Goal: Transaction & Acquisition: Purchase product/service

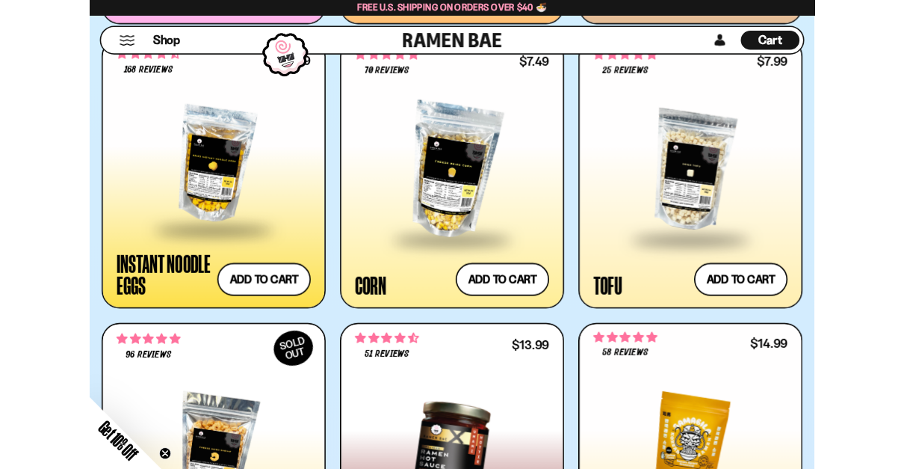
scroll to position [2277, 0]
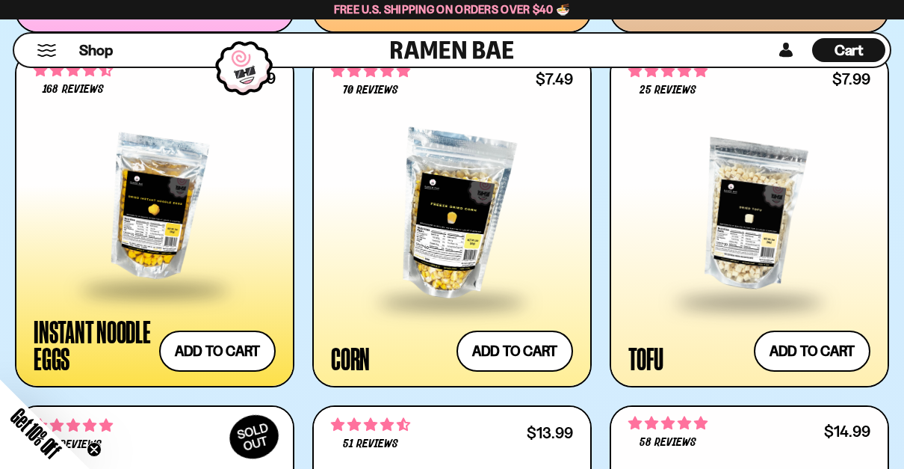
click at [129, 182] on div at bounding box center [155, 208] width 242 height 160
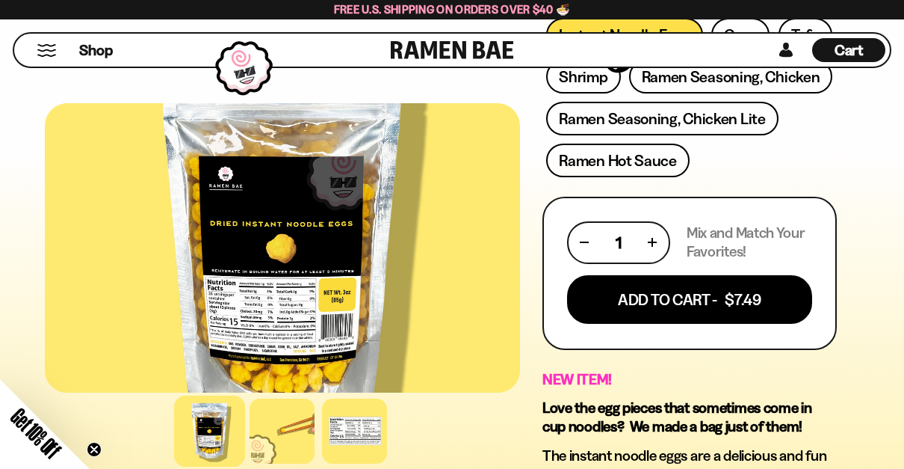
scroll to position [744, 0]
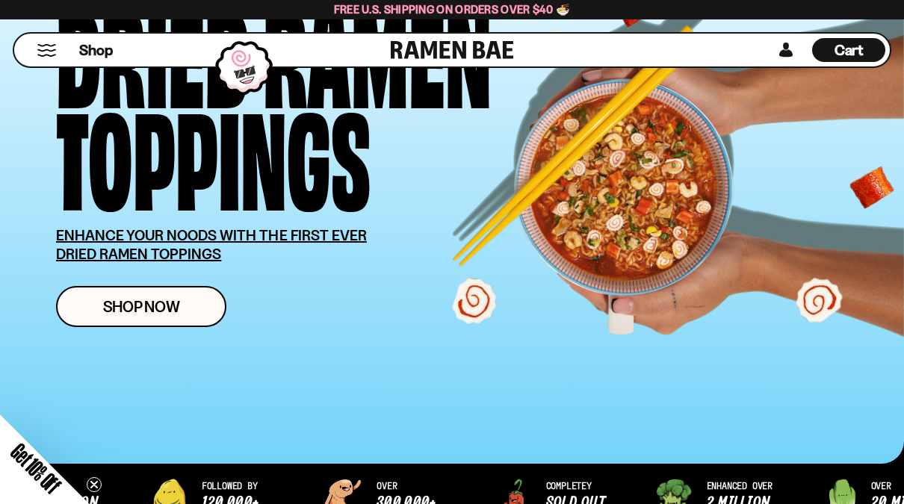
scroll to position [153, 0]
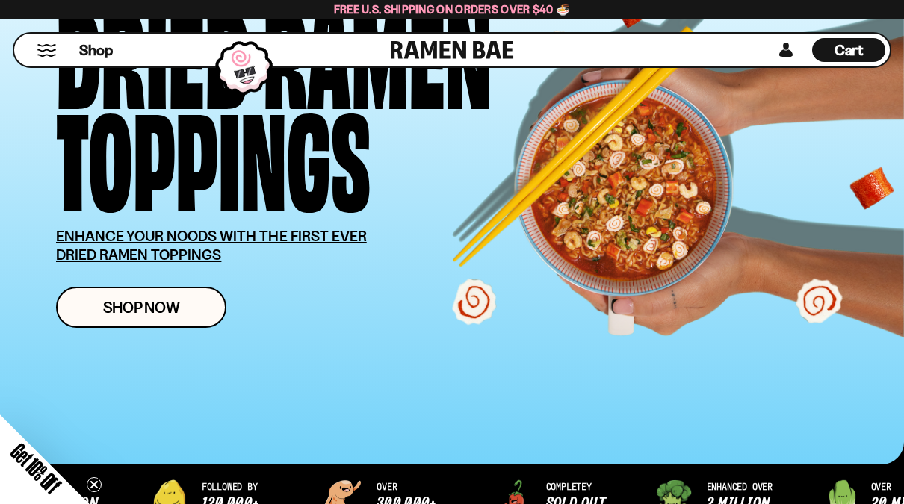
click at [107, 300] on span "Shop Now" at bounding box center [141, 308] width 77 height 16
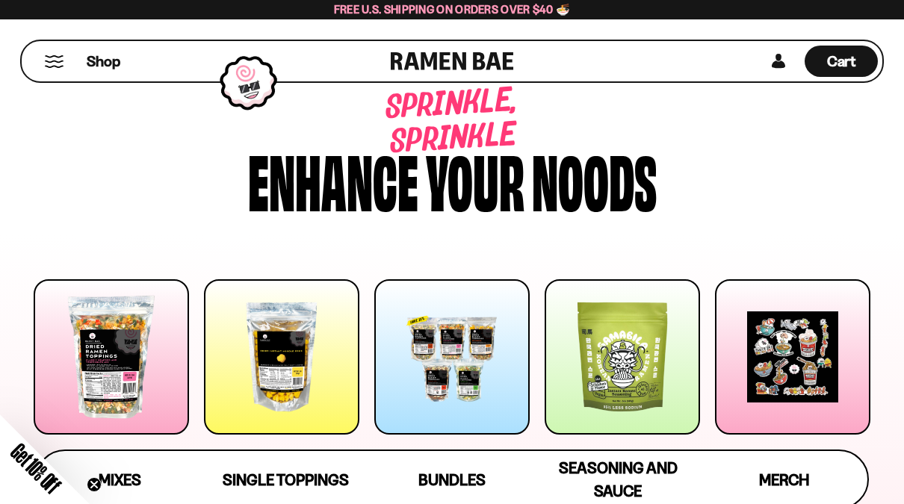
click at [443, 382] on div at bounding box center [451, 356] width 155 height 155
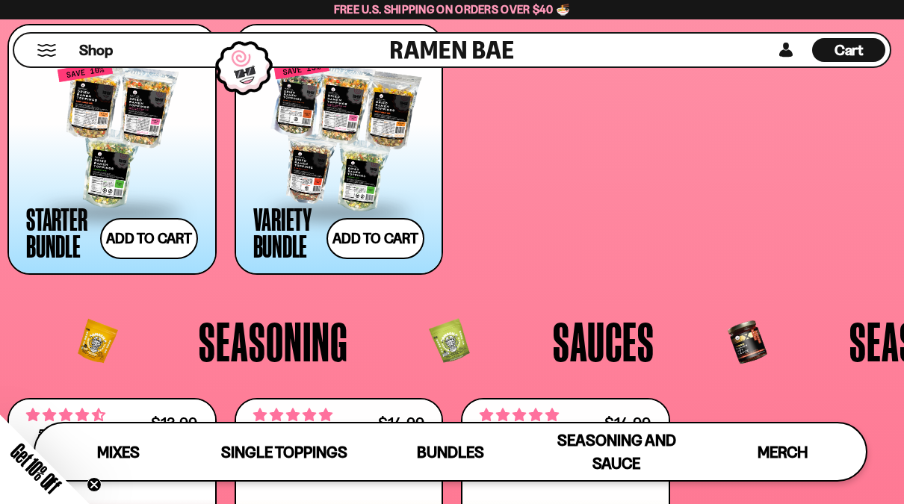
scroll to position [2699, 0]
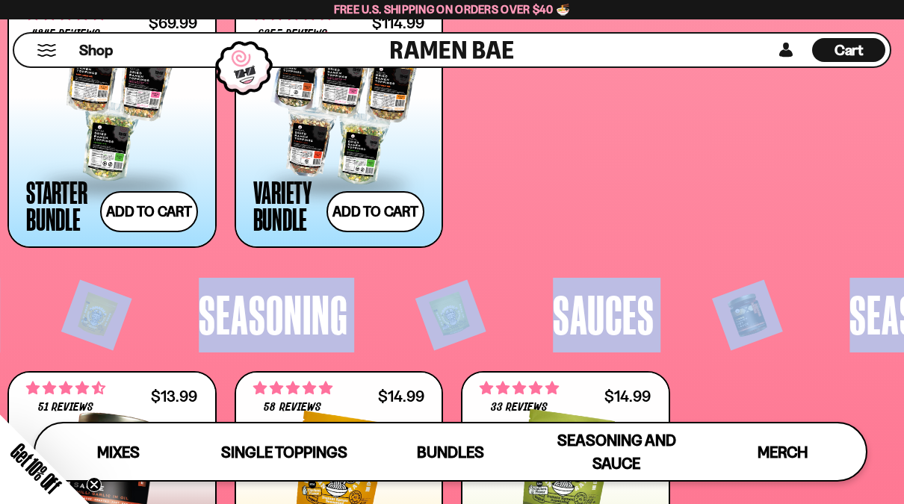
click at [16, 1] on div "Free U.S. Shipping on Orders over $40 🍜" at bounding box center [452, 9] width 904 height 19
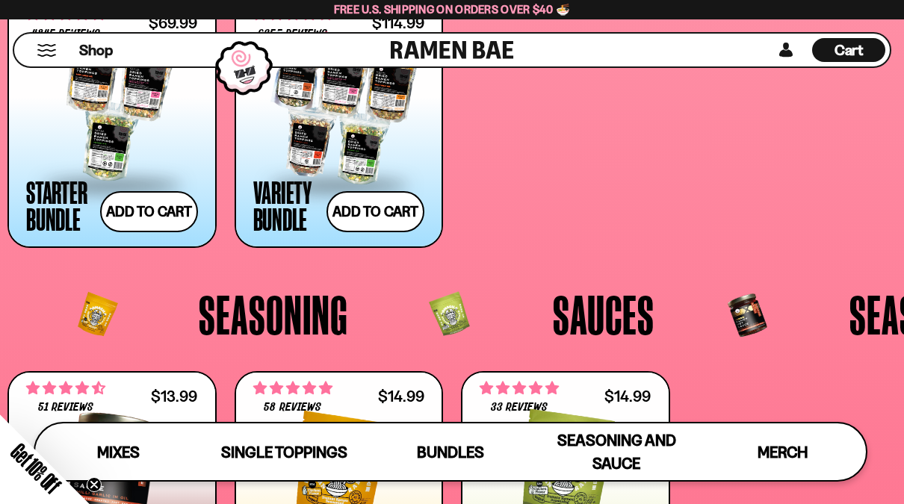
click at [16, 0] on div "Free U.S. Shipping on Orders over $40 🍜" at bounding box center [452, 9] width 904 height 19
click at [104, 70] on div "Shop Cart D0381C2F-513E-4F90-8A41-6F0A75DCBAAA" at bounding box center [452, 49] width 904 height 61
click at [84, 46] on span "Shop" at bounding box center [96, 50] width 34 height 20
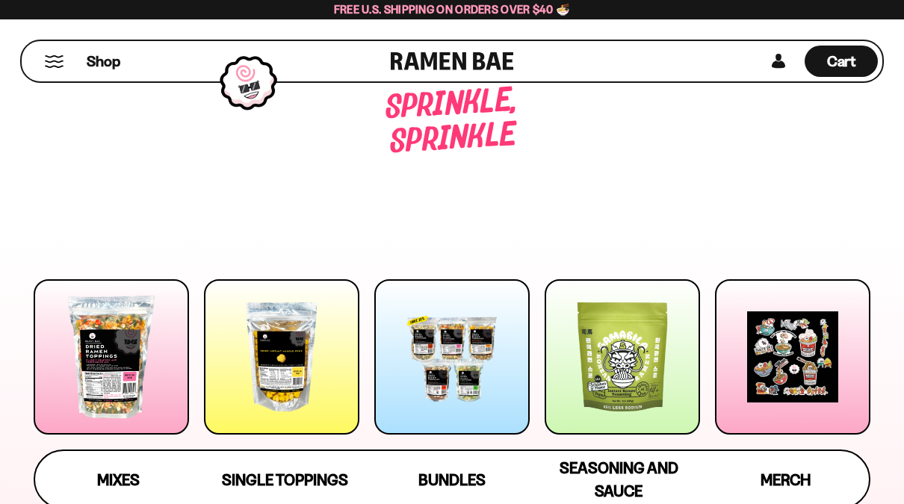
scroll to position [-49, 0]
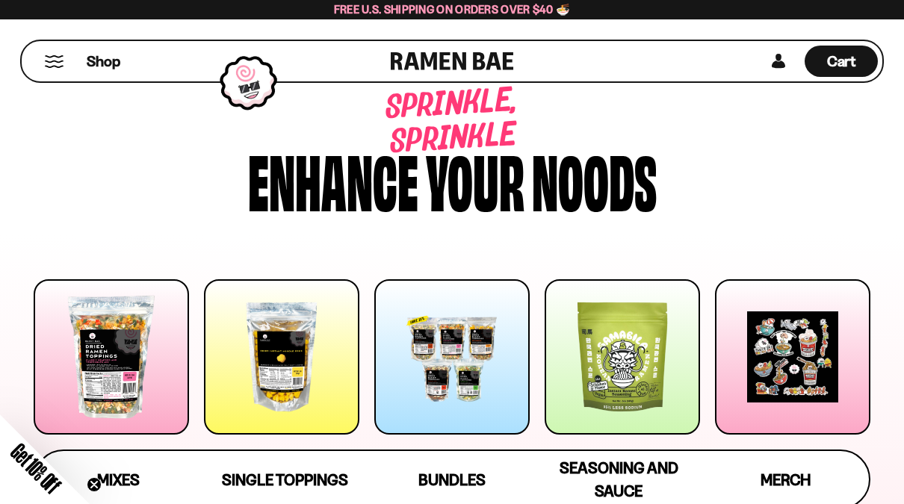
click at [117, 381] on div at bounding box center [111, 356] width 155 height 155
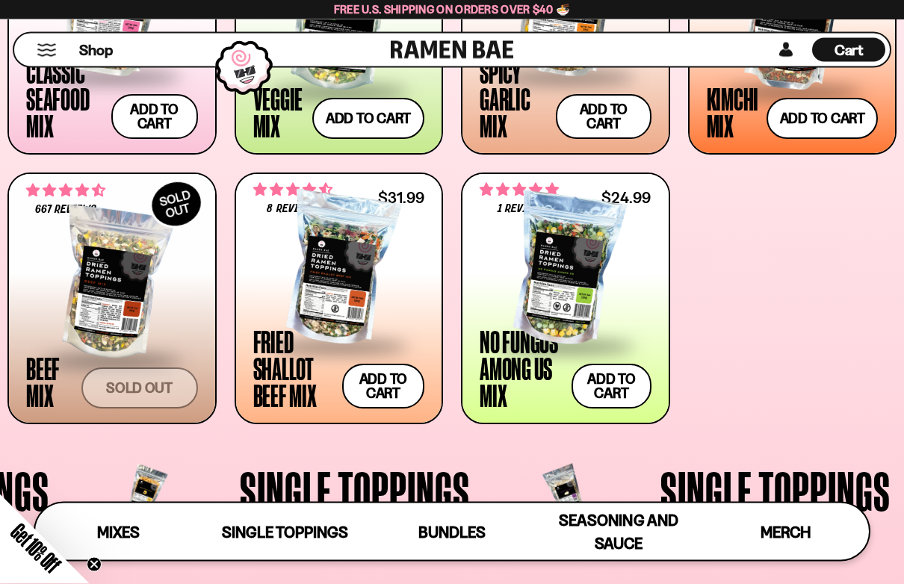
scroll to position [696, 0]
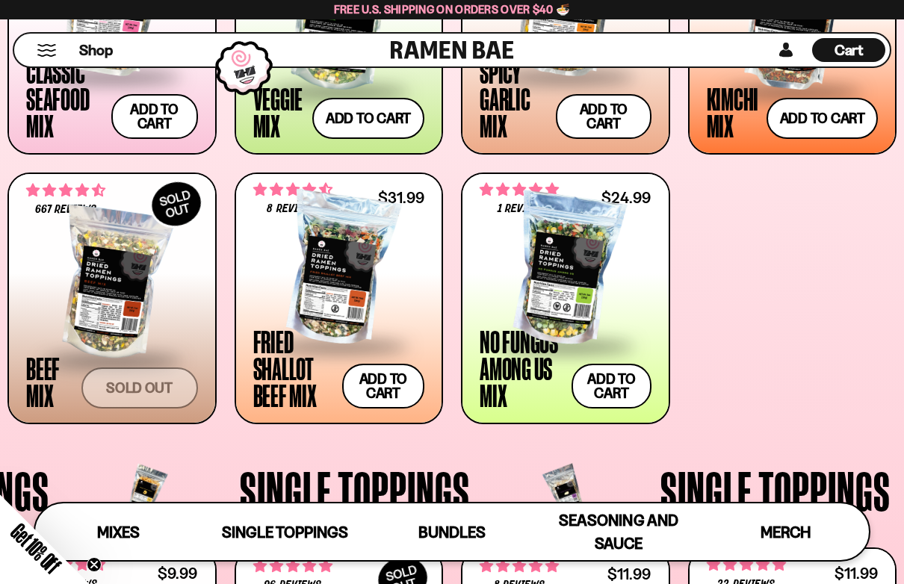
click at [133, 391] on form "Sold out" at bounding box center [139, 388] width 117 height 41
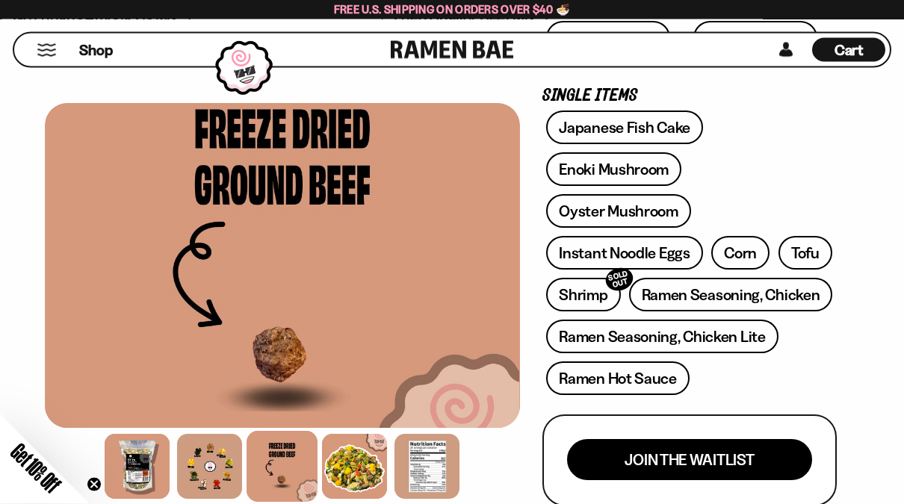
scroll to position [469, 0]
